Goal: Transaction & Acquisition: Obtain resource

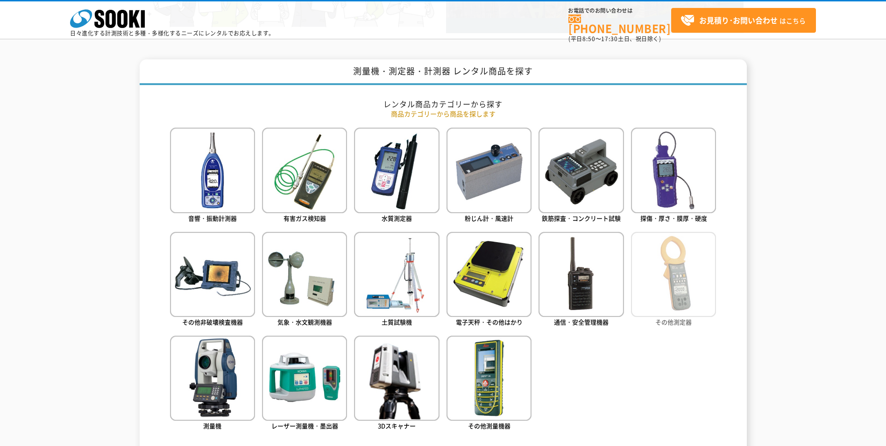
scroll to position [374, 0]
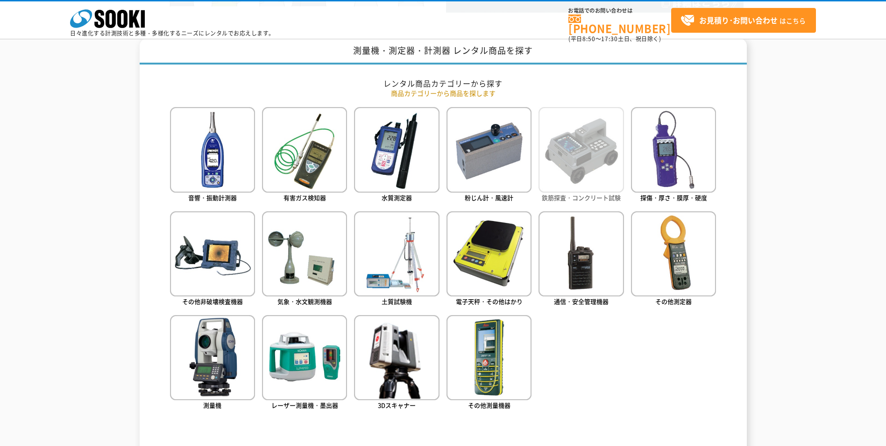
click at [559, 177] on img at bounding box center [581, 149] width 85 height 85
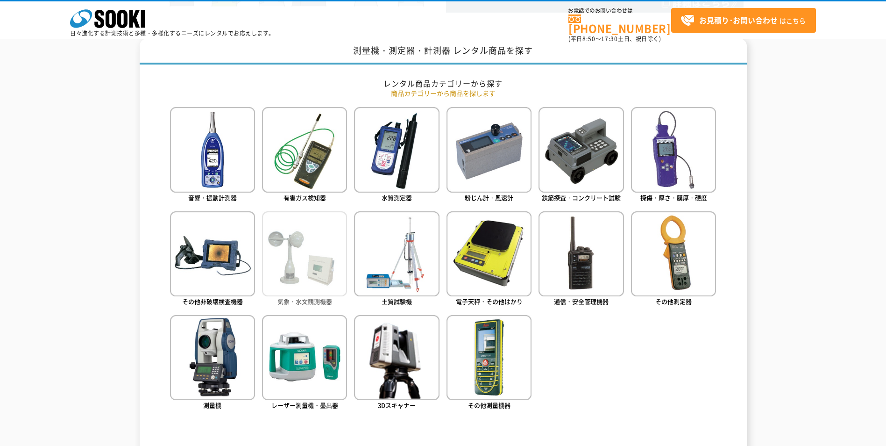
click at [315, 260] on img at bounding box center [304, 253] width 85 height 85
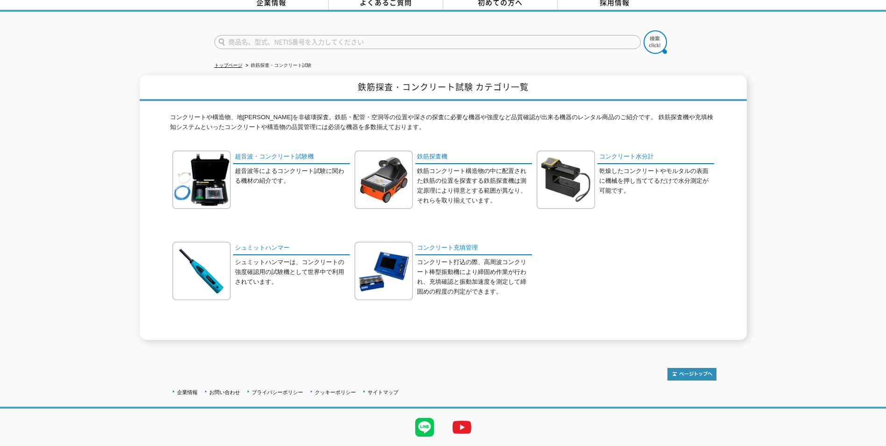
scroll to position [23, 0]
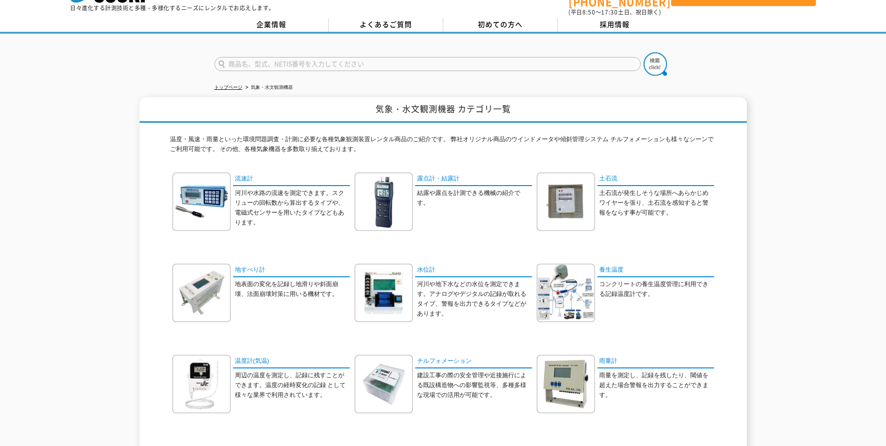
scroll to position [47, 0]
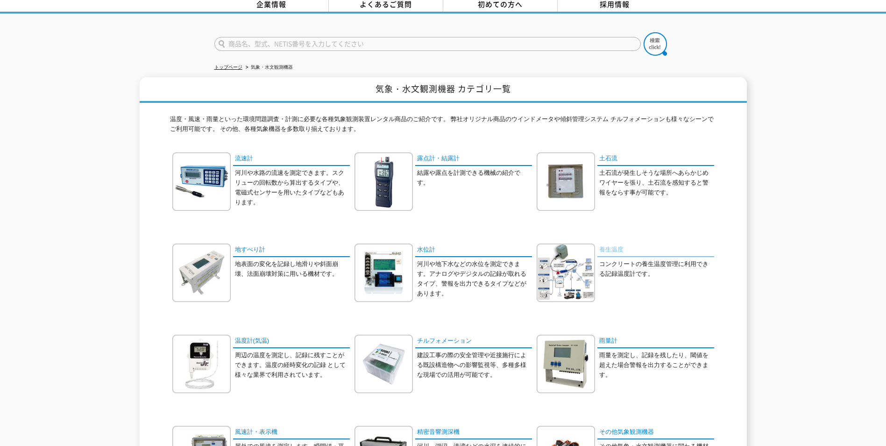
click at [607, 243] on link "養生温度" at bounding box center [656, 250] width 117 height 14
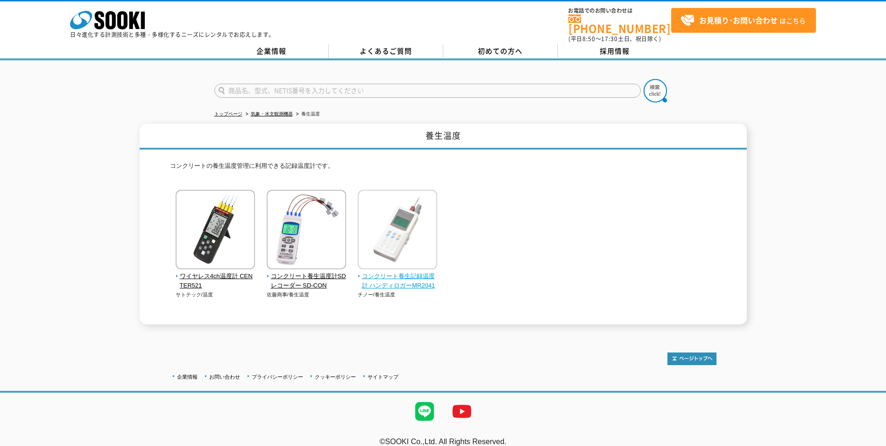
click at [397, 272] on span "コンクリート養生記録温度計 ハンディロガーMR2041" at bounding box center [398, 282] width 80 height 20
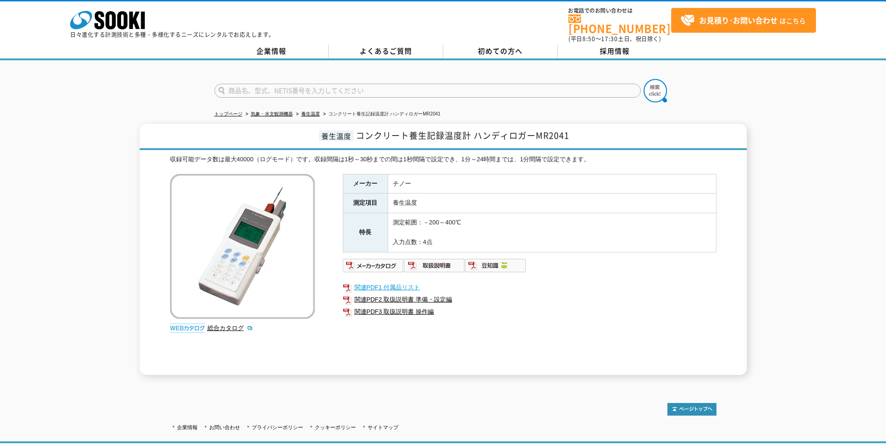
click at [391, 281] on link "関連PDF1 付属品リスト" at bounding box center [530, 287] width 374 height 12
click at [382, 262] on img at bounding box center [373, 265] width 61 height 15
click at [431, 258] on img at bounding box center [434, 265] width 61 height 15
click at [227, 325] on link "総合カタログ" at bounding box center [230, 327] width 46 height 7
